Goal: Entertainment & Leisure: Consume media (video, audio)

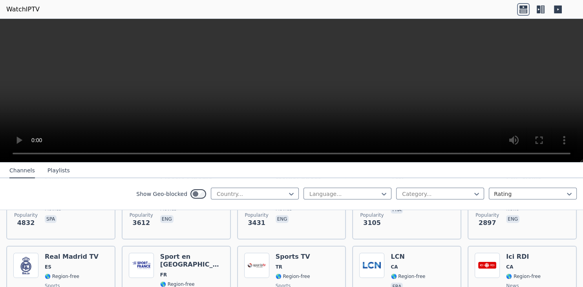
scroll to position [324, 0]
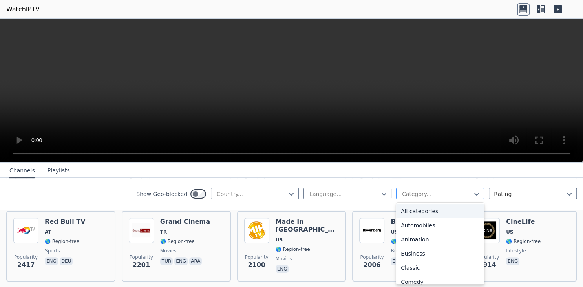
click at [445, 190] on div at bounding box center [436, 194] width 71 height 8
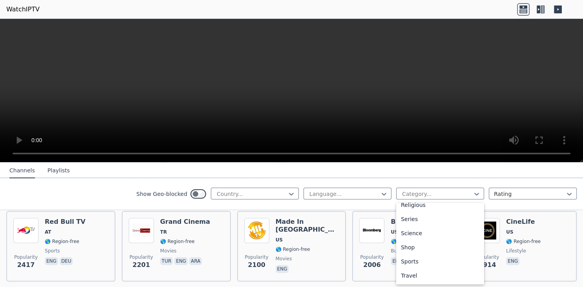
scroll to position [292, 0]
click at [426, 260] on div "Sports" at bounding box center [440, 258] width 88 height 14
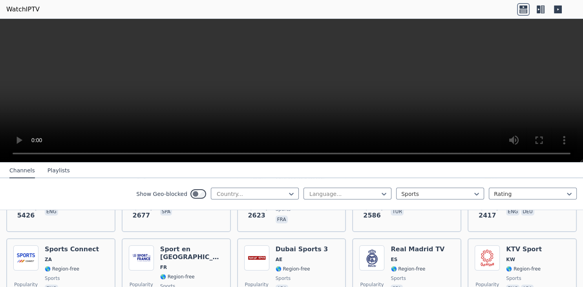
scroll to position [151, 0]
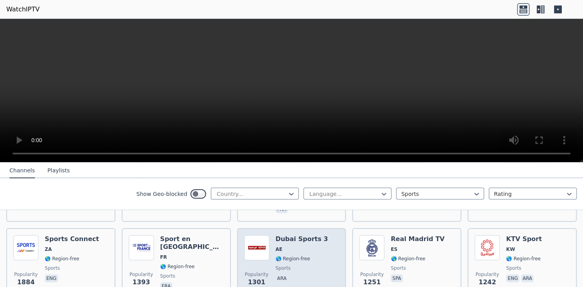
click at [291, 235] on h6 "Dubai Sports 3" at bounding box center [302, 239] width 53 height 8
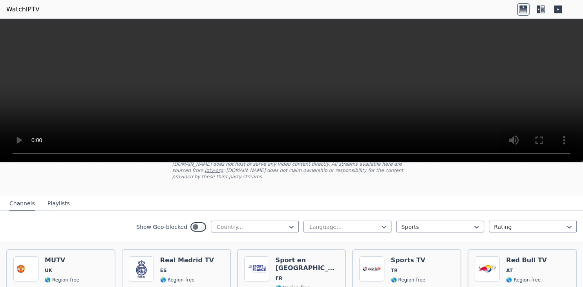
scroll to position [39, 0]
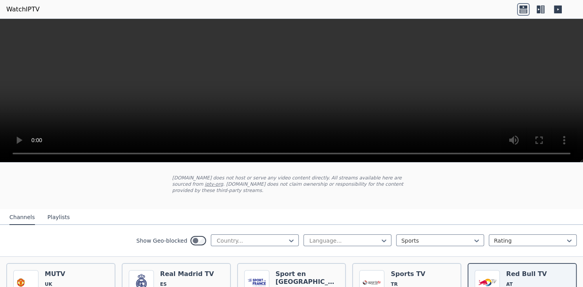
scroll to position [151, 0]
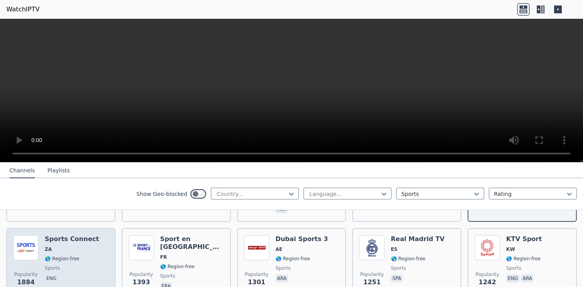
click at [68, 247] on div "Sports Connect ZA 🌎 Region-free sports eng" at bounding box center [72, 263] width 54 height 57
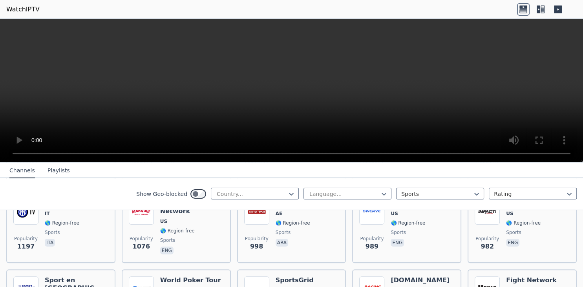
scroll to position [376, 0]
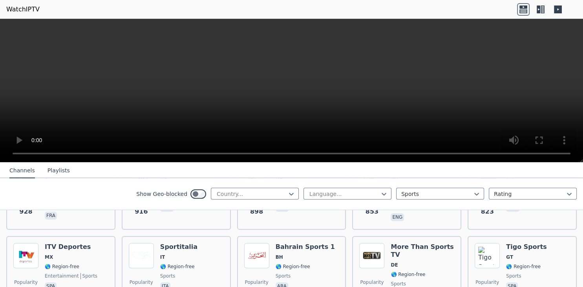
click at [578, 174] on nav "Channels Playlists" at bounding box center [291, 171] width 583 height 16
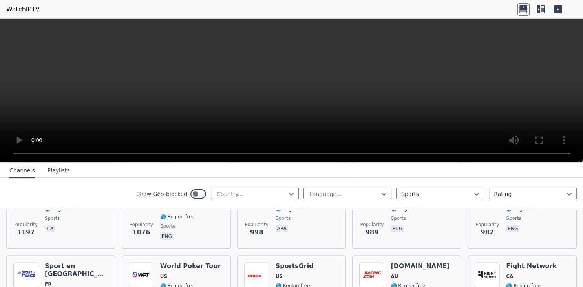
scroll to position [264, 0]
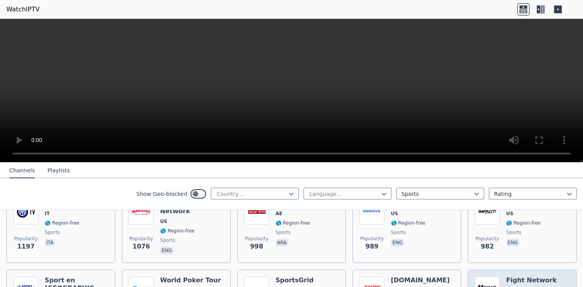
click at [541, 276] on h6 "Fight Network" at bounding box center [531, 280] width 51 height 8
click at [532, 287] on span "CA" at bounding box center [531, 290] width 51 height 6
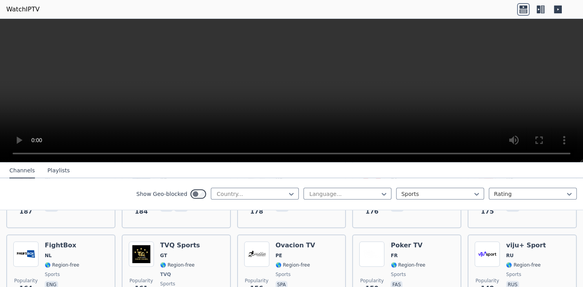
scroll to position [1002, 0]
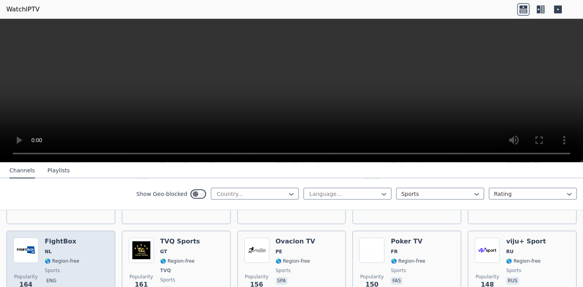
click at [54, 277] on p "eng" at bounding box center [51, 281] width 13 height 8
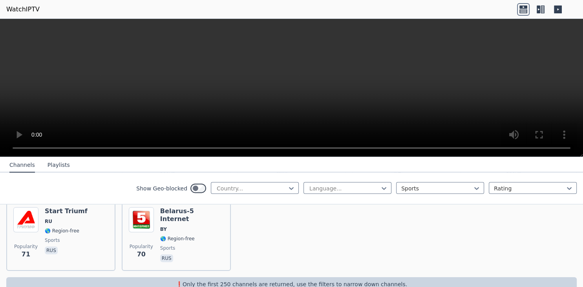
scroll to position [1813, 0]
